Goal: Task Accomplishment & Management: Complete application form

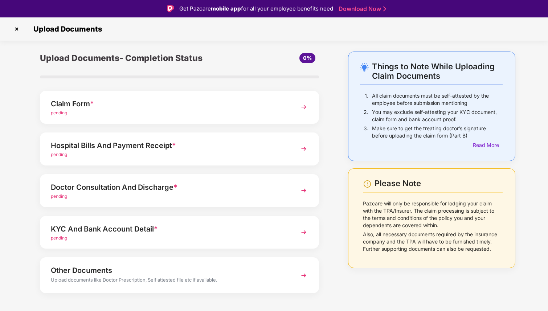
click at [305, 109] on img at bounding box center [303, 107] width 13 height 13
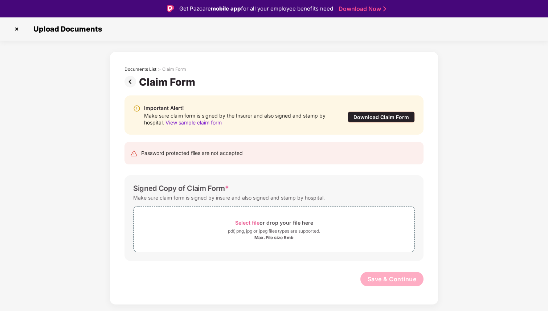
scroll to position [17, 0]
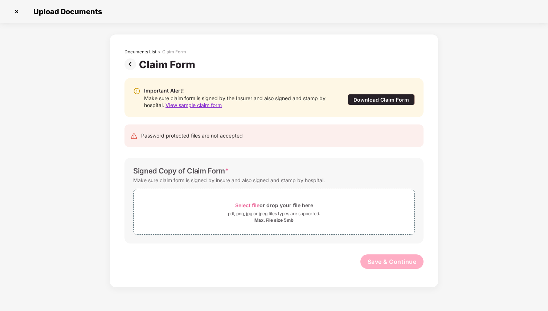
click at [369, 100] on div "Download Claim Form" at bounding box center [381, 99] width 67 height 11
click at [16, 12] on img at bounding box center [17, 12] width 12 height 12
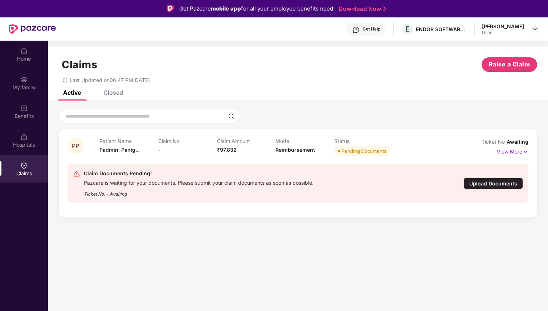
click at [481, 183] on div "Upload Documents" at bounding box center [494, 183] width 60 height 11
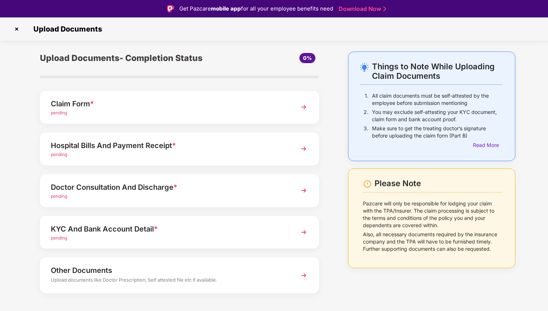
click at [192, 151] on div "pending" at bounding box center [169, 154] width 236 height 7
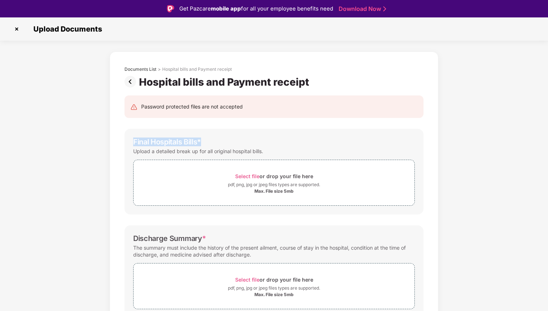
drag, startPoint x: 134, startPoint y: 142, endPoint x: 201, endPoint y: 142, distance: 67.5
click at [201, 142] on div "Final Hospitals Bills *" at bounding box center [167, 142] width 68 height 9
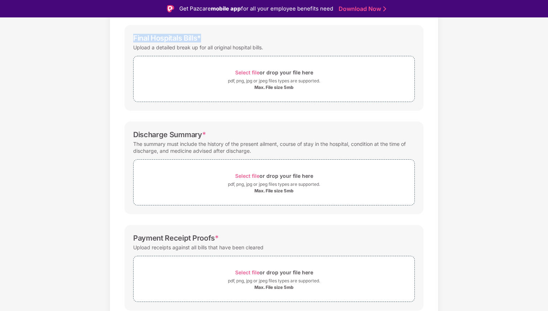
scroll to position [130, 0]
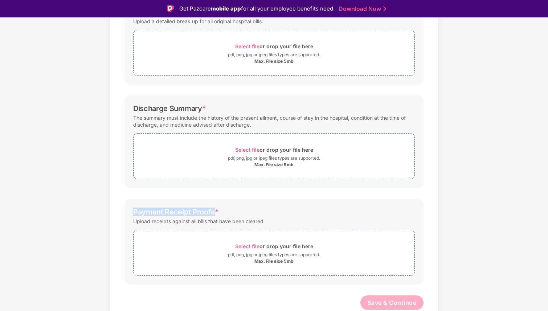
drag, startPoint x: 134, startPoint y: 210, endPoint x: 215, endPoint y: 212, distance: 80.6
click at [215, 212] on div "Payment Receipt Proofs *" at bounding box center [176, 212] width 86 height 9
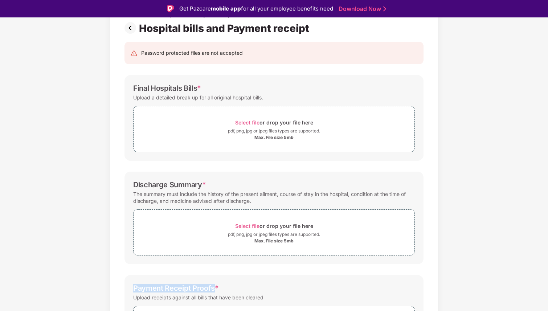
scroll to position [10, 0]
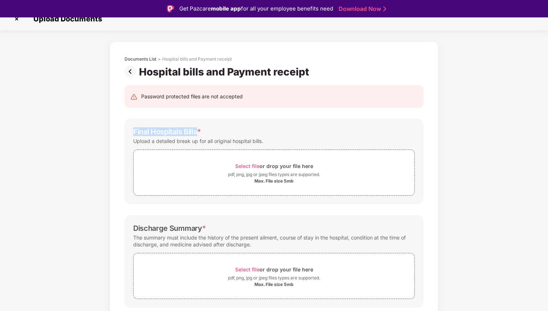
drag, startPoint x: 131, startPoint y: 128, endPoint x: 198, endPoint y: 128, distance: 67.2
click at [198, 128] on div "Final Hospitals Bills * Upload a detailed break up for all original hospital bi…" at bounding box center [274, 162] width 299 height 86
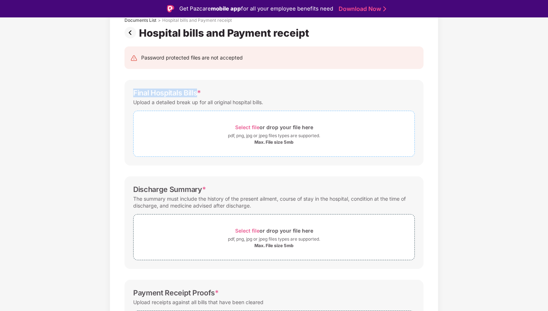
scroll to position [130, 0]
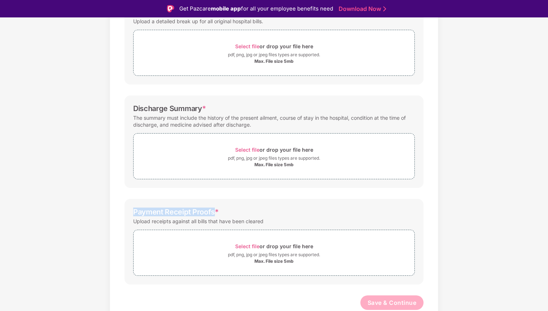
drag, startPoint x: 128, startPoint y: 213, endPoint x: 214, endPoint y: 213, distance: 86.0
click at [214, 213] on div "Password protected files are not accepted Final Hospitals Bills * Upload a deta…" at bounding box center [274, 141] width 321 height 366
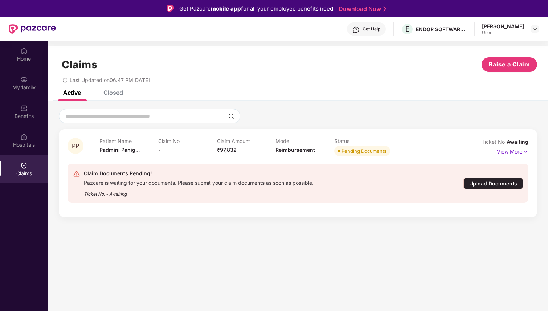
click at [484, 179] on div "Upload Documents" at bounding box center [494, 183] width 60 height 11
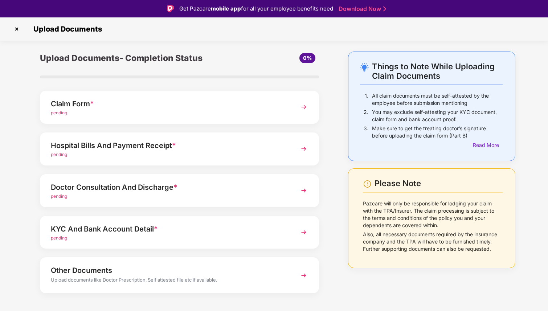
scroll to position [10, 0]
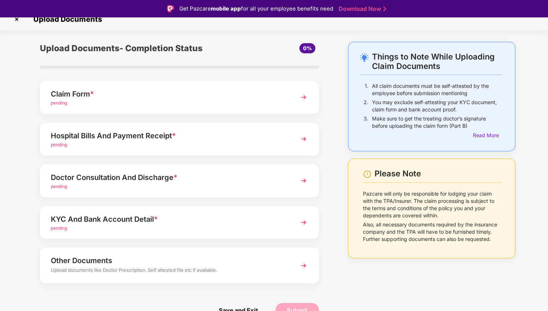
click at [88, 175] on div "Doctor Consultation And Discharge *" at bounding box center [169, 178] width 236 height 12
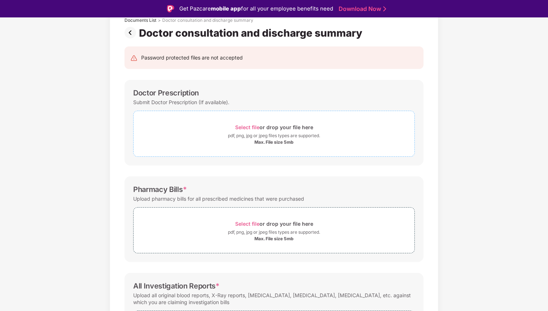
scroll to position [51, 0]
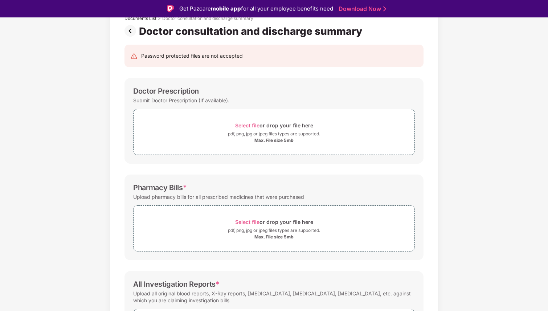
click at [125, 97] on div "Doctor Prescription Submit Doctor Prescription (If available). Select file or d…" at bounding box center [274, 121] width 299 height 86
drag, startPoint x: 124, startPoint y: 97, endPoint x: 183, endPoint y: 97, distance: 59.2
click at [183, 97] on div "Doctor Prescription Submit Doctor Prescription (If available). Select file or d…" at bounding box center [274, 121] width 299 height 86
drag, startPoint x: 195, startPoint y: 87, endPoint x: 127, endPoint y: 87, distance: 67.9
click at [127, 87] on div "Doctor Prescription Submit Doctor Prescription (If available). Select file or d…" at bounding box center [274, 121] width 299 height 86
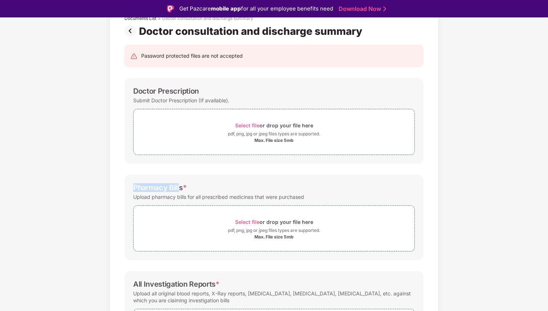
drag, startPoint x: 181, startPoint y: 185, endPoint x: 118, endPoint y: 185, distance: 63.2
click at [117, 185] on div "Password protected files are not accepted Doctor Prescription Submit Doctor Pre…" at bounding box center [274, 220] width 321 height 366
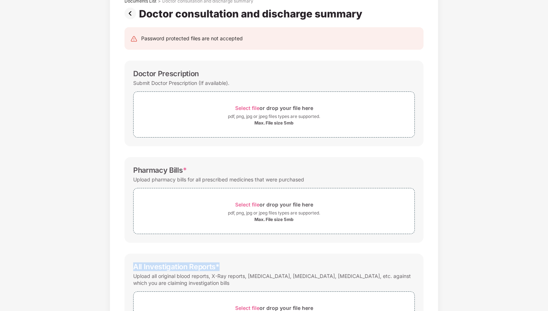
drag, startPoint x: 132, startPoint y: 266, endPoint x: 218, endPoint y: 266, distance: 86.0
click at [218, 266] on div "All Investigation Reports * Upload all original blood reports, X-Ray reports, […" at bounding box center [274, 300] width 299 height 93
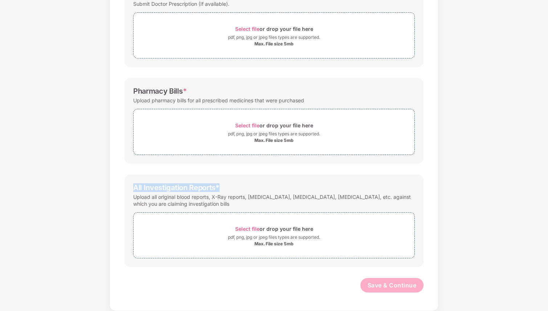
scroll to position [128, 0]
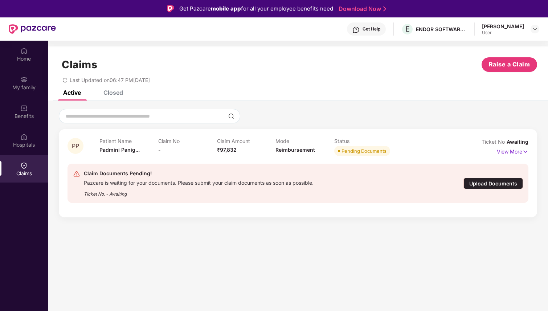
click at [471, 183] on div "Upload Documents" at bounding box center [494, 183] width 60 height 11
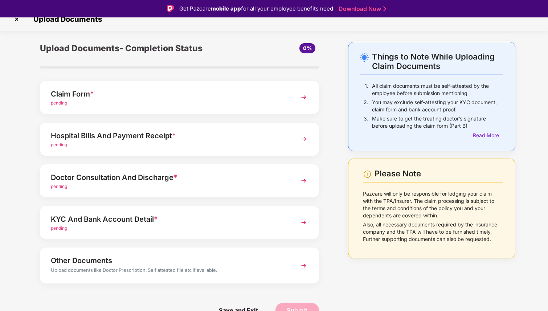
scroll to position [5, 0]
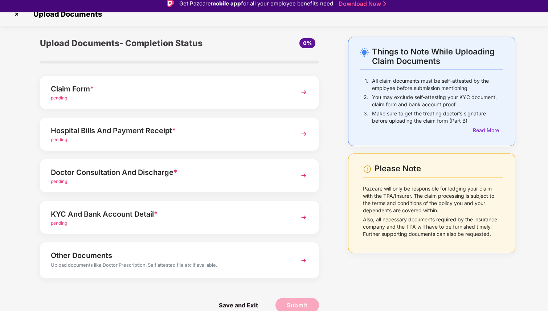
click at [124, 174] on div "Doctor Consultation And Discharge *" at bounding box center [169, 173] width 236 height 12
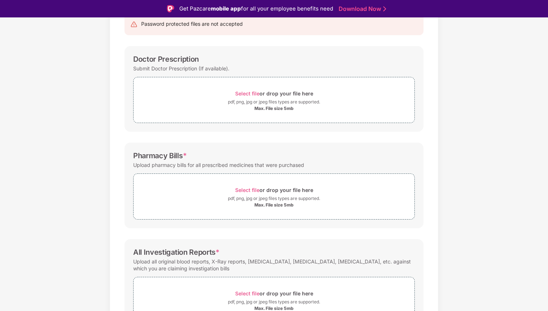
scroll to position [85, 0]
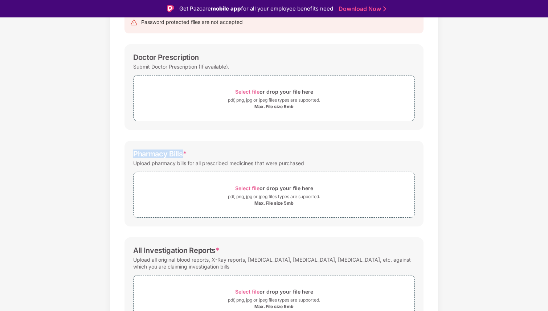
drag, startPoint x: 183, startPoint y: 151, endPoint x: 100, endPoint y: 152, distance: 82.8
click at [100, 152] on div "Documents List > Doctor consultation and discharge summary Doctor consultation …" at bounding box center [274, 170] width 548 height 407
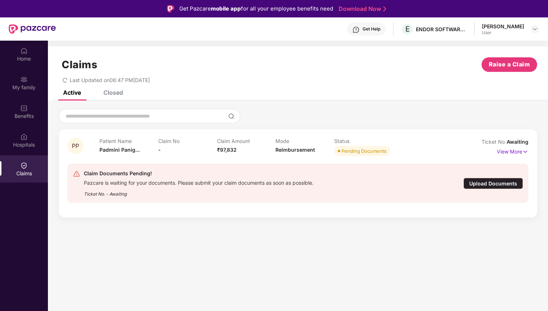
click at [491, 184] on div "Upload Documents" at bounding box center [494, 183] width 60 height 11
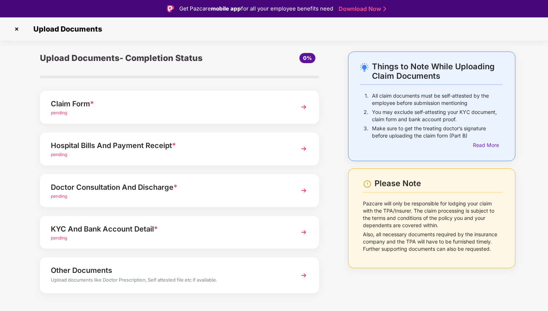
scroll to position [10, 0]
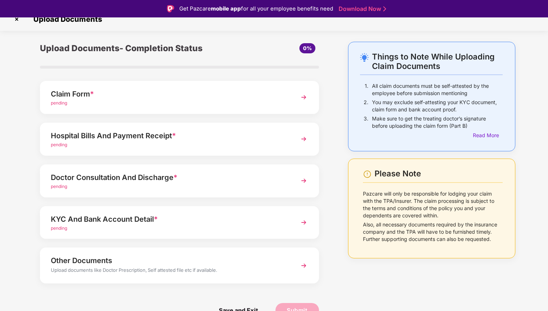
click at [92, 213] on div "KYC And Bank Account Detail * pending" at bounding box center [179, 222] width 279 height 33
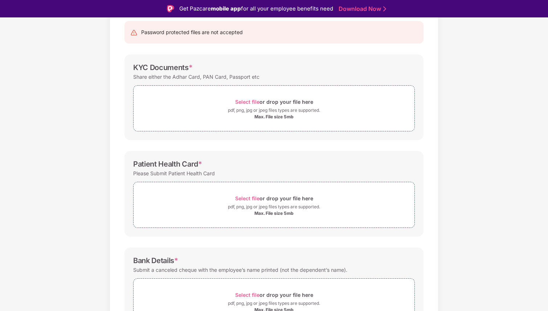
scroll to position [80, 0]
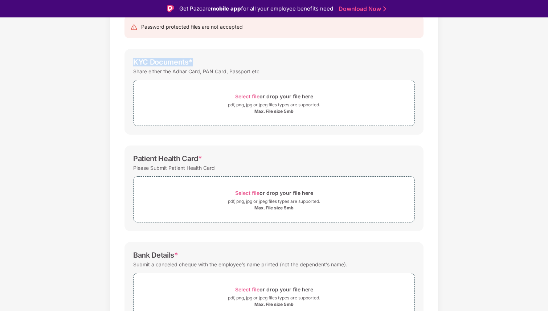
drag, startPoint x: 127, startPoint y: 60, endPoint x: 200, endPoint y: 61, distance: 73.7
click at [200, 61] on div "KYC Documents * Share either the Adhar Card, PAN Card, Passport etc Select file…" at bounding box center [274, 92] width 299 height 86
click at [226, 163] on div "Please Submit Patient Health Card" at bounding box center [274, 168] width 282 height 10
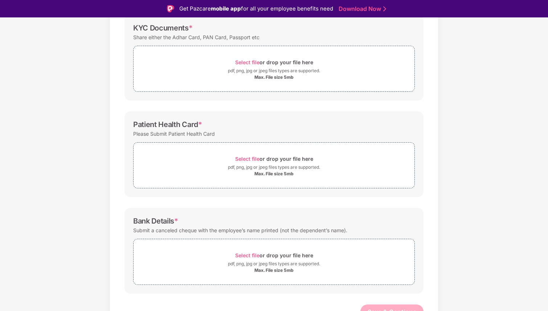
scroll to position [123, 0]
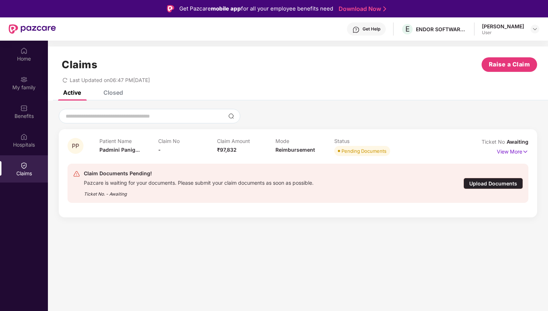
click at [489, 181] on div "Upload Documents" at bounding box center [494, 183] width 60 height 11
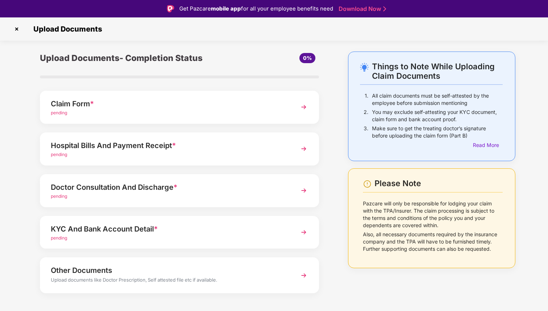
scroll to position [10, 0]
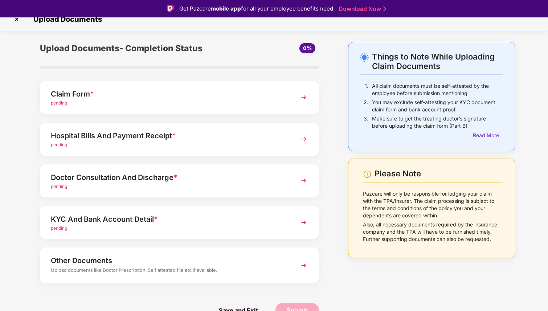
click at [129, 261] on div "Other Documents" at bounding box center [169, 261] width 236 height 12
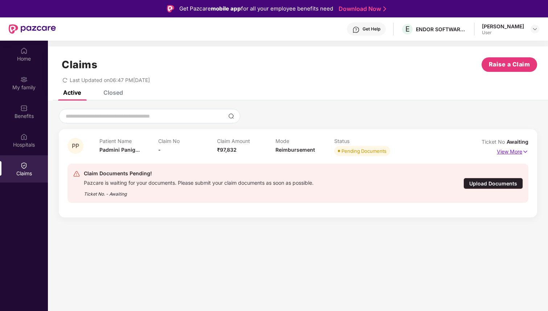
click at [515, 153] on p "View More" at bounding box center [513, 151] width 32 height 10
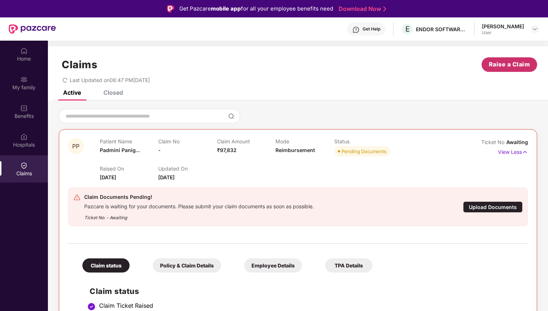
click at [512, 66] on span "Raise a Claim" at bounding box center [509, 64] width 41 height 9
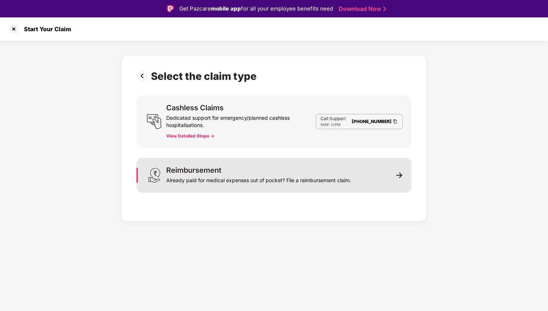
click at [383, 176] on div "Reimbursement Already paid for medical expenses out of pocket? File a reimburse…" at bounding box center [273, 175] width 275 height 35
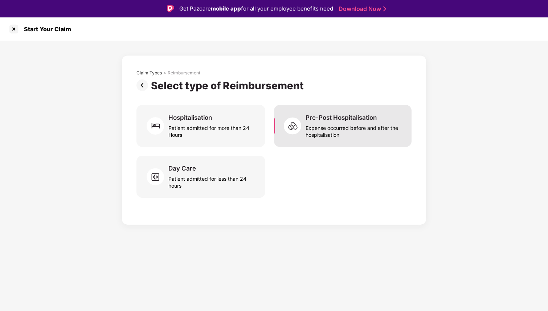
click at [338, 138] on div "Expense occurred before and after the hospitalisation" at bounding box center [354, 130] width 97 height 17
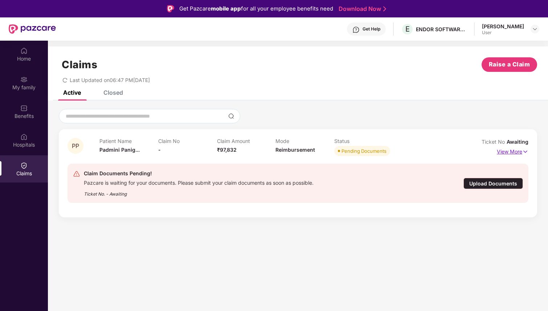
click at [503, 155] on p "View More" at bounding box center [513, 151] width 32 height 10
